Goal: Find specific page/section: Find specific page/section

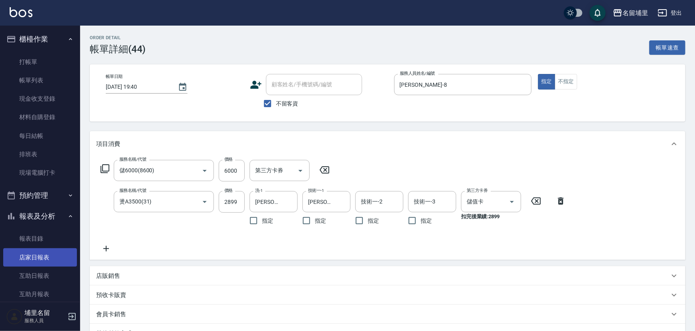
click at [40, 258] on link "店家日報表" at bounding box center [40, 258] width 74 height 18
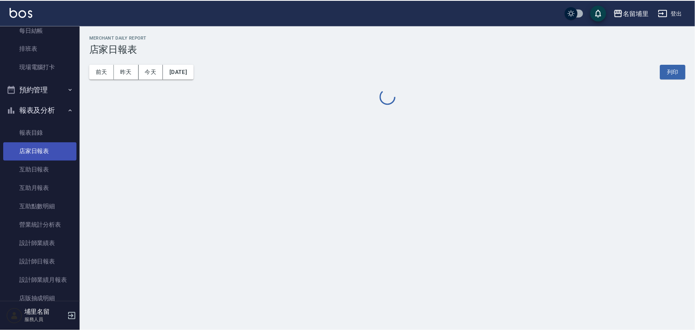
scroll to position [109, 0]
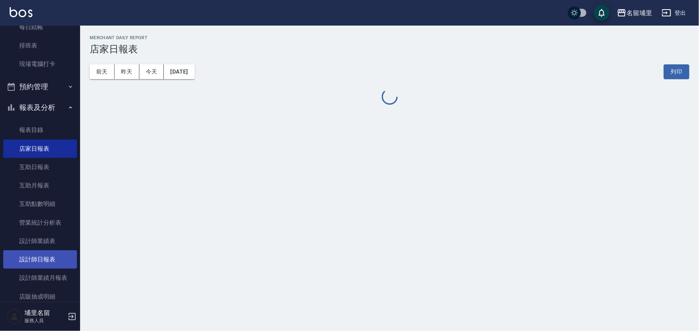
click at [48, 261] on link "設計師日報表" at bounding box center [40, 260] width 74 height 18
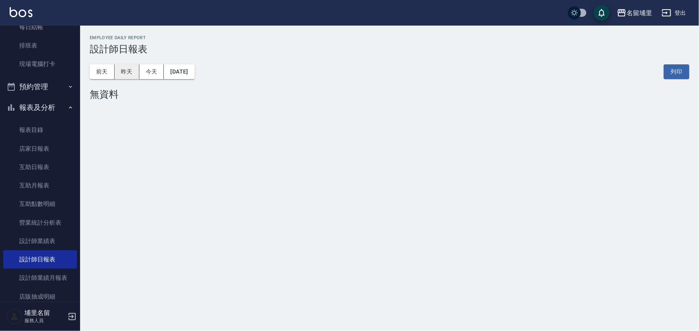
click at [127, 68] on button "昨天" at bounding box center [126, 71] width 25 height 15
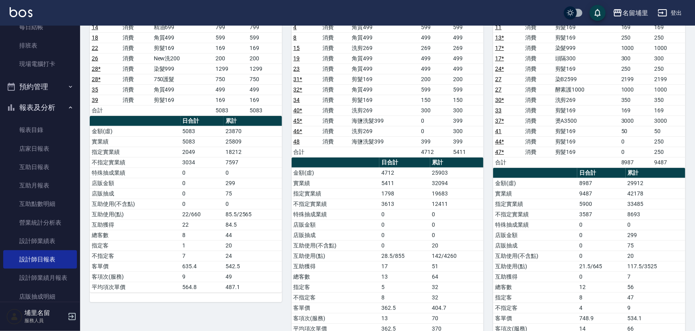
scroll to position [109, 0]
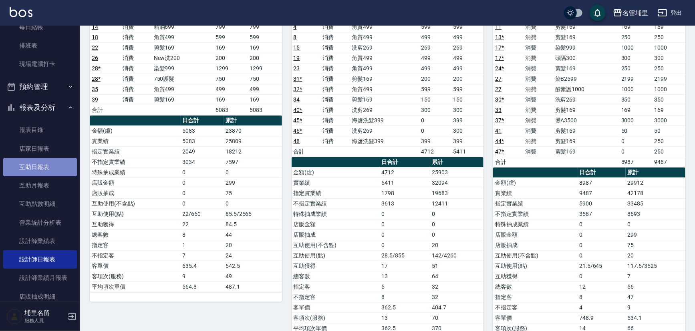
click at [47, 164] on link "互助日報表" at bounding box center [40, 167] width 74 height 18
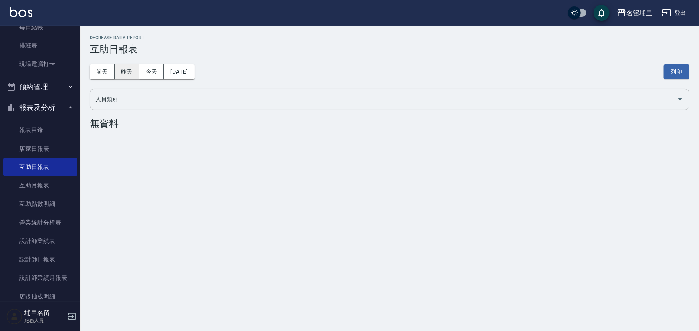
click at [122, 72] on button "昨天" at bounding box center [126, 71] width 25 height 15
